Goal: Check status: Check status

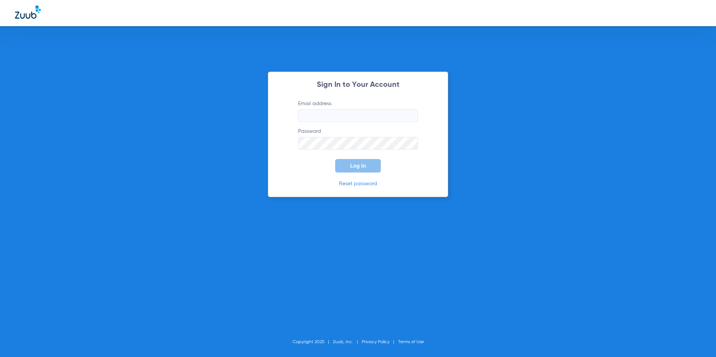
type input "[EMAIL_ADDRESS][DOMAIN_NAME]"
click at [360, 166] on span "Log In" at bounding box center [358, 166] width 16 height 6
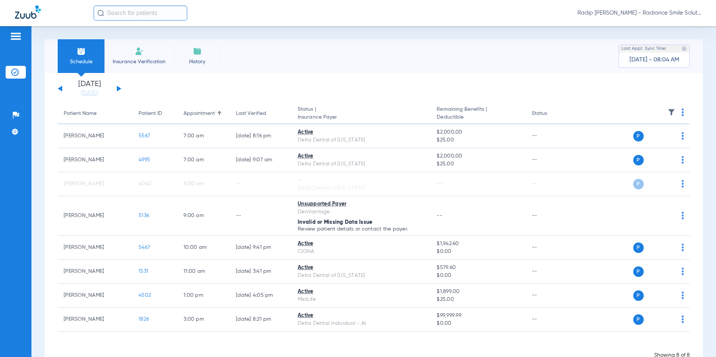
click at [118, 88] on button at bounding box center [119, 89] width 4 height 6
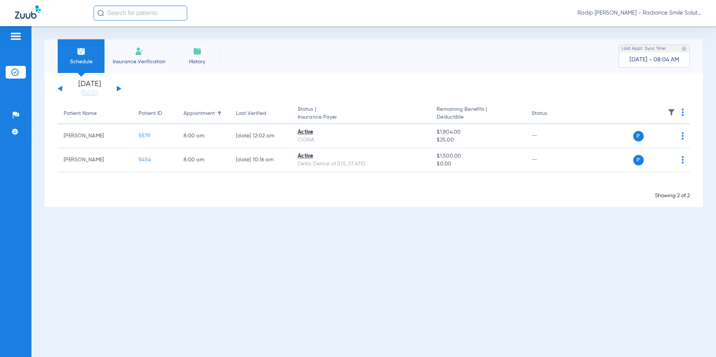
click at [118, 88] on button at bounding box center [119, 89] width 4 height 6
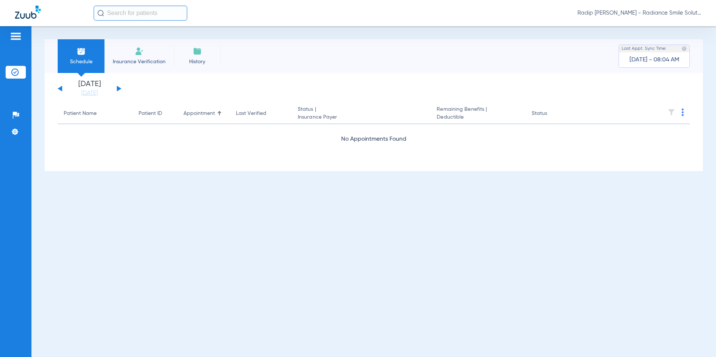
click at [60, 89] on button at bounding box center [60, 89] width 4 height 6
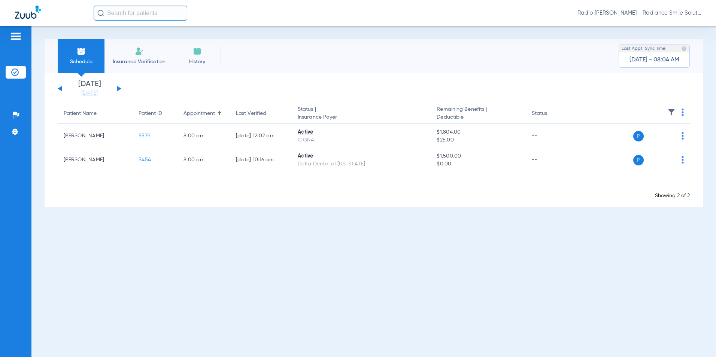
click at [117, 89] on button at bounding box center [119, 89] width 4 height 6
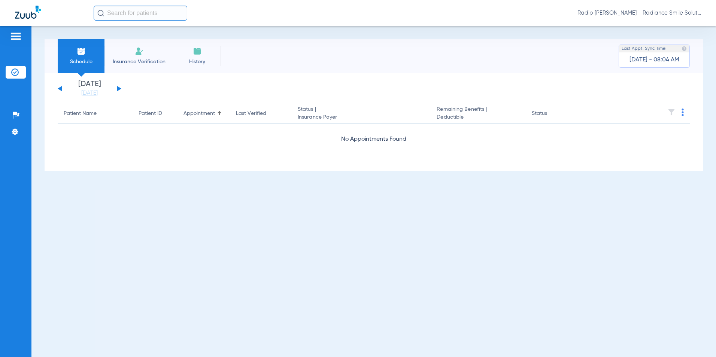
click at [117, 89] on button at bounding box center [119, 89] width 4 height 6
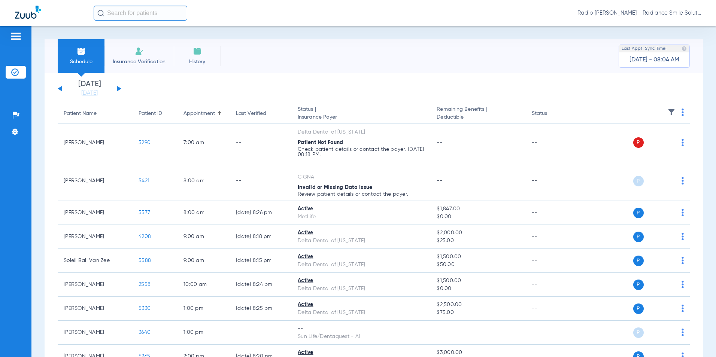
scroll to position [37, 0]
